Goal: Information Seeking & Learning: Learn about a topic

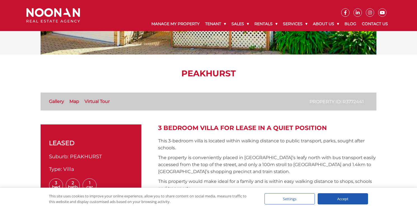
scroll to position [100, 0]
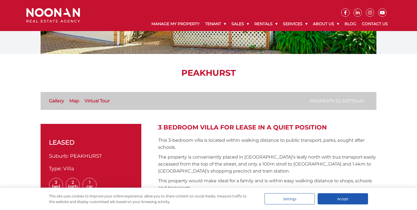
click at [93, 102] on link "Virtual Tour" at bounding box center [97, 100] width 25 height 5
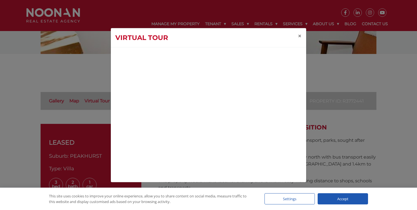
click at [65, 84] on div "Virtual Tour ×" at bounding box center [208, 105] width 417 height 170
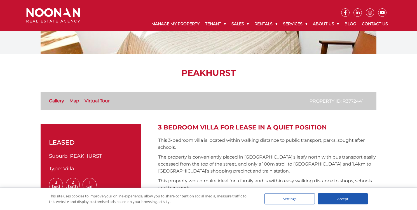
click at [59, 101] on link "Gallery" at bounding box center [56, 100] width 15 height 5
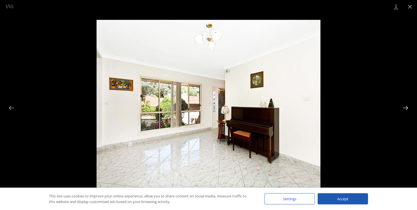
click at [408, 106] on button "Next slide" at bounding box center [406, 107] width 12 height 11
click at [404, 106] on button "Next slide" at bounding box center [406, 107] width 12 height 11
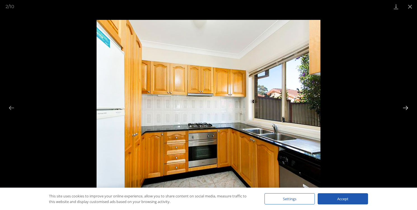
click at [404, 106] on button "Next slide" at bounding box center [406, 107] width 12 height 11
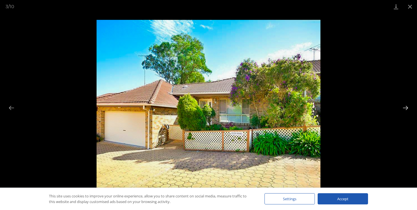
click at [404, 106] on button "Next slide" at bounding box center [406, 107] width 12 height 11
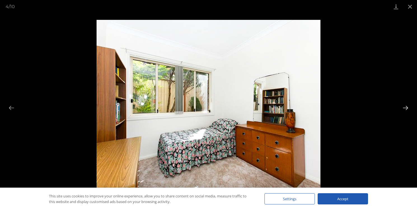
click at [404, 106] on button "Next slide" at bounding box center [406, 107] width 12 height 11
